Goal: Task Accomplishment & Management: Manage account settings

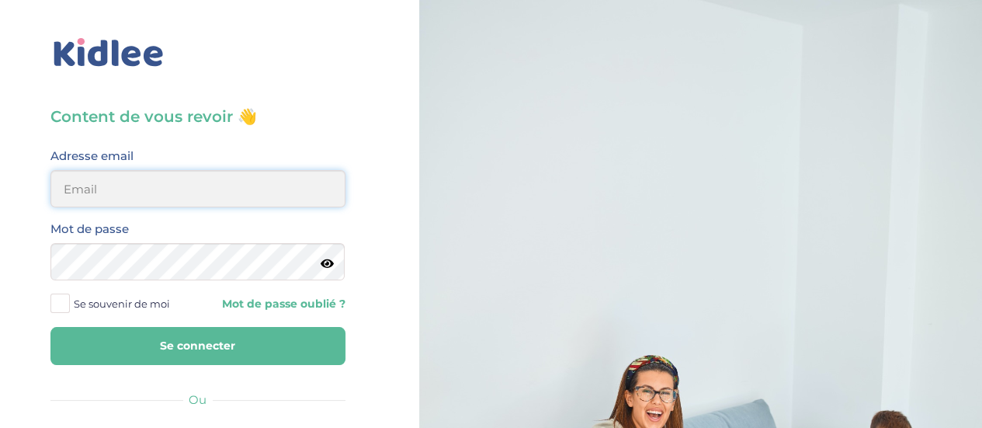
type input "[EMAIL_ADDRESS][DOMAIN_NAME]"
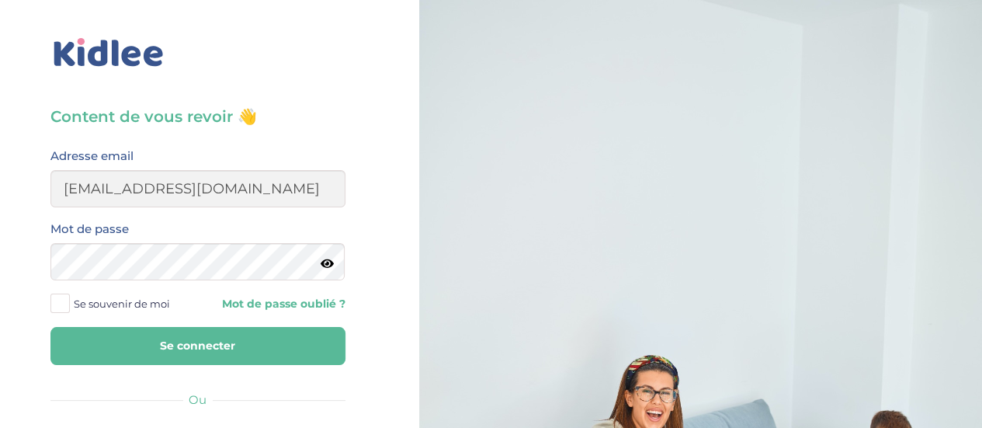
click at [248, 341] on button "Se connecter" at bounding box center [197, 346] width 295 height 38
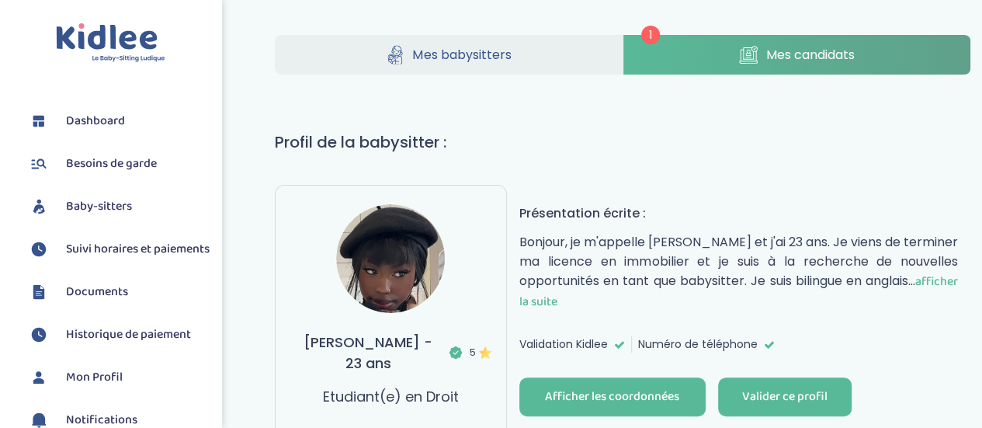
scroll to position [78, 0]
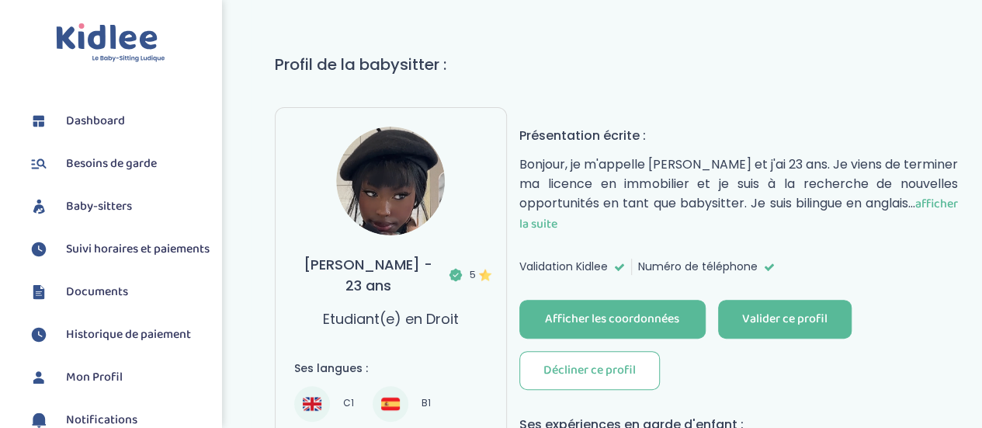
click at [553, 216] on span "afficher la suite" at bounding box center [738, 214] width 438 height 40
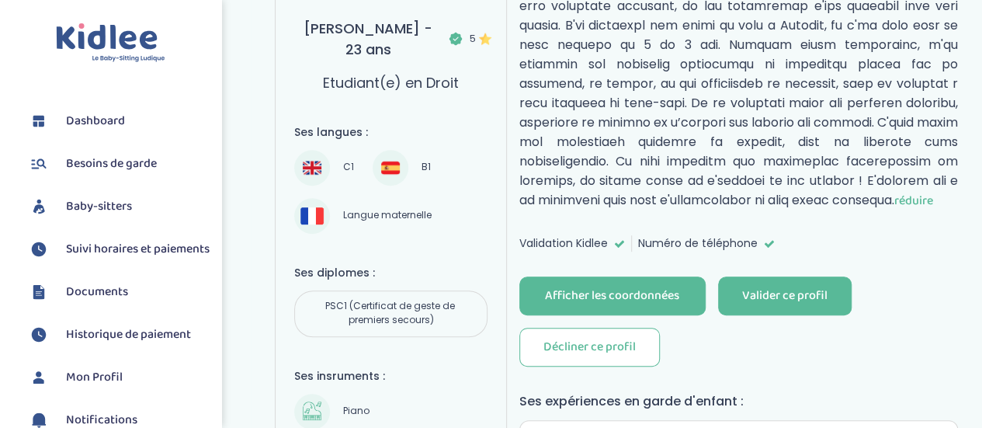
scroll to position [155, 0]
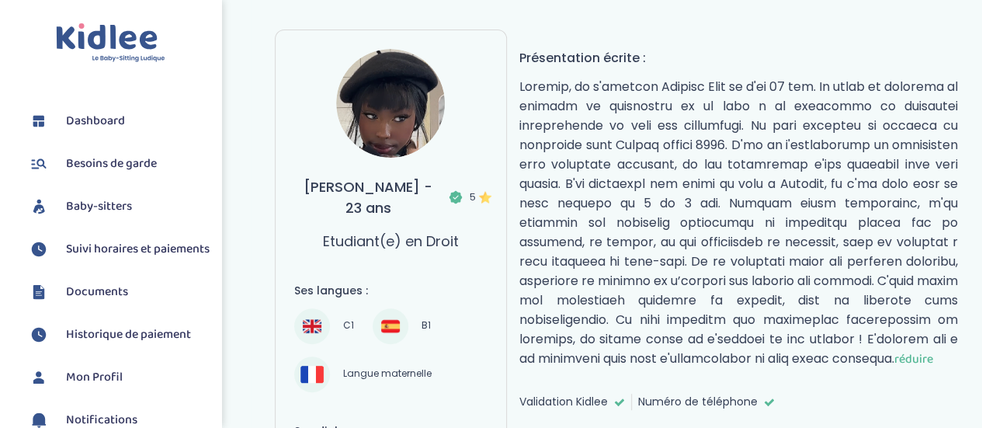
drag, startPoint x: 193, startPoint y: 37, endPoint x: 683, endPoint y: 31, distance: 489.6
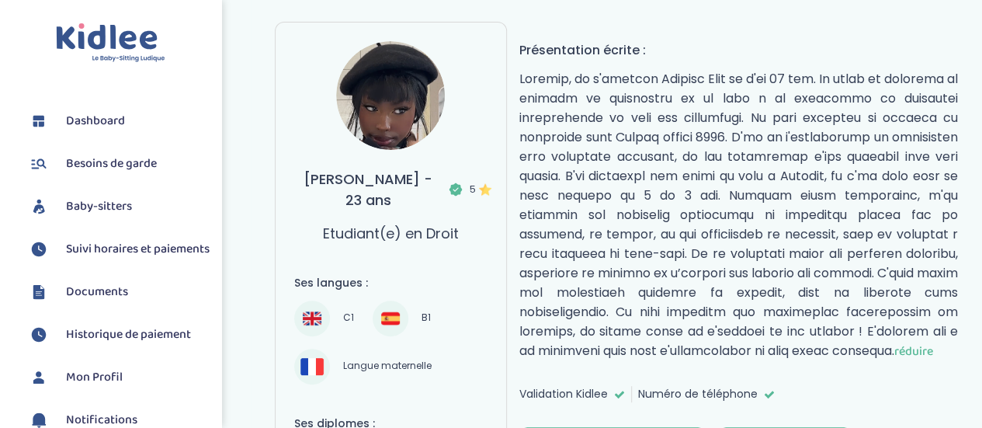
scroll to position [78, 0]
